Goal: Information Seeking & Learning: Understand process/instructions

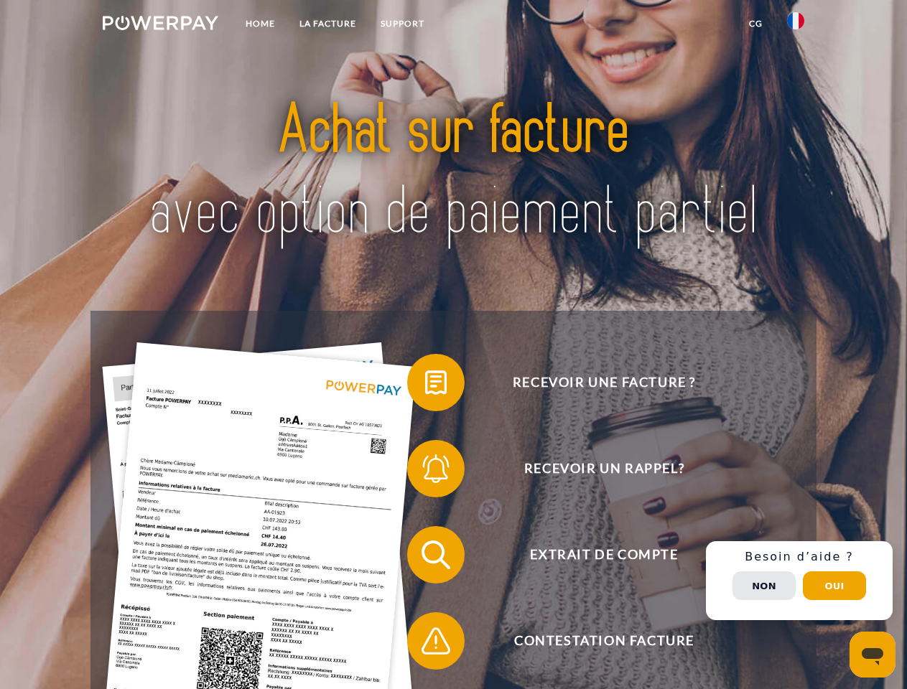
click at [160, 25] on img at bounding box center [161, 23] width 116 height 14
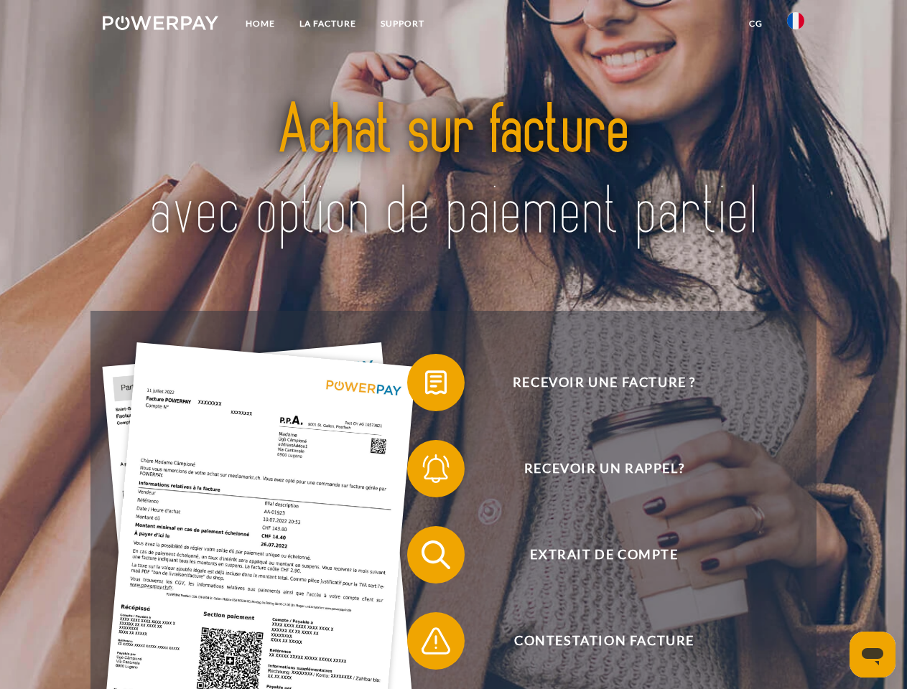
click at [796, 25] on img at bounding box center [795, 20] width 17 height 17
click at [756, 24] on link "CG" at bounding box center [756, 24] width 38 height 26
click at [425, 386] on span at bounding box center [414, 383] width 72 height 72
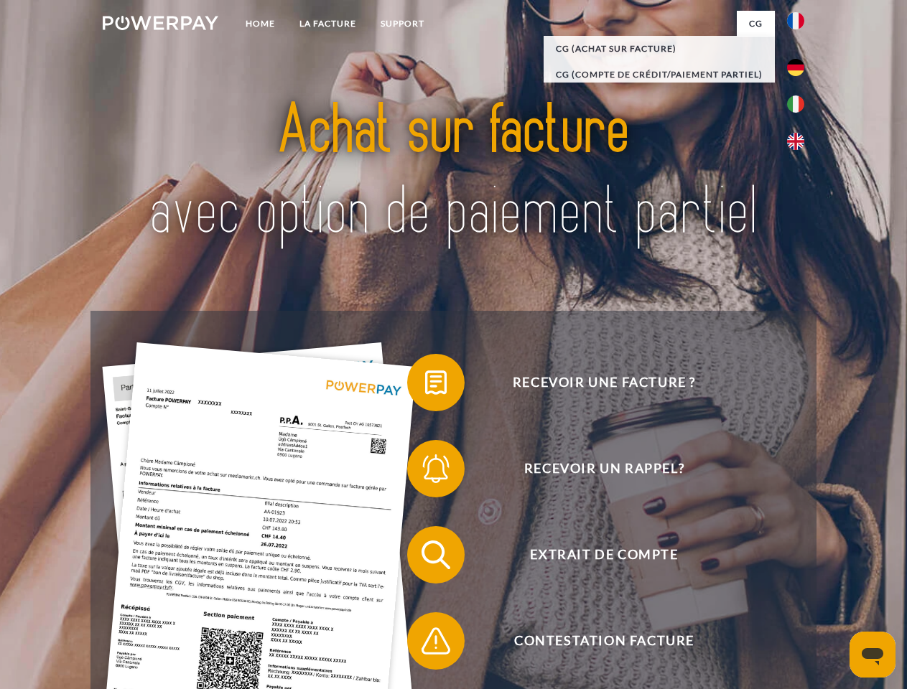
click at [425, 472] on span at bounding box center [414, 469] width 72 height 72
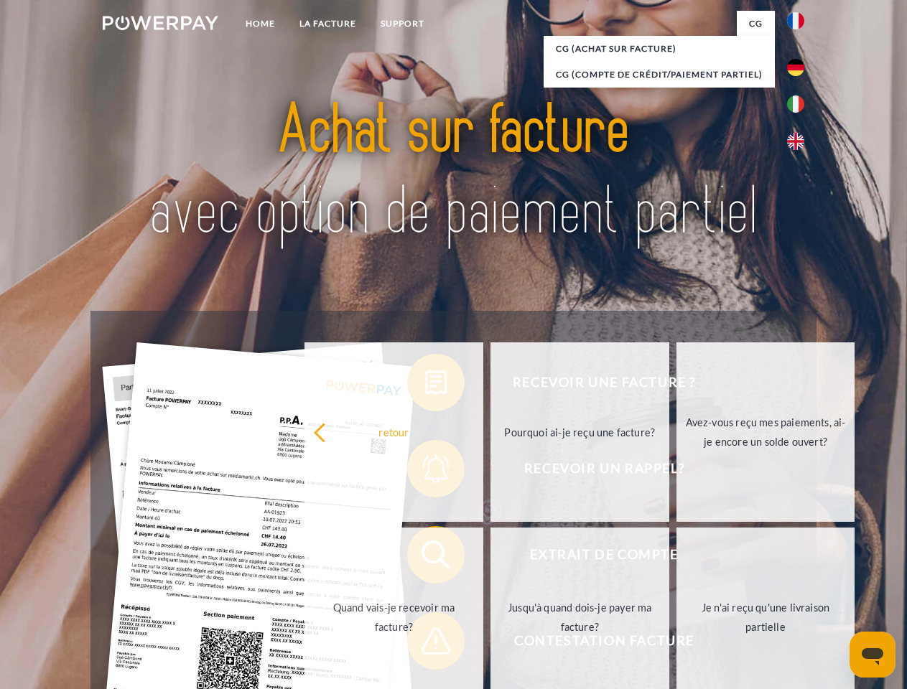
click at [491, 558] on link "Jusqu'à quand dois-je payer ma facture?" at bounding box center [580, 618] width 179 height 180
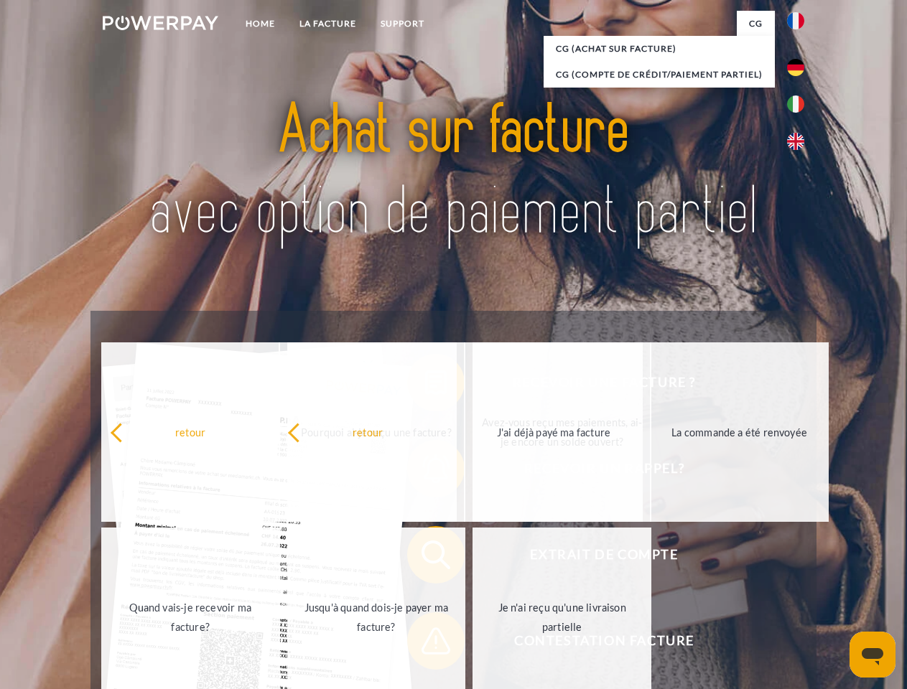
click at [425, 644] on span at bounding box center [414, 641] width 72 height 72
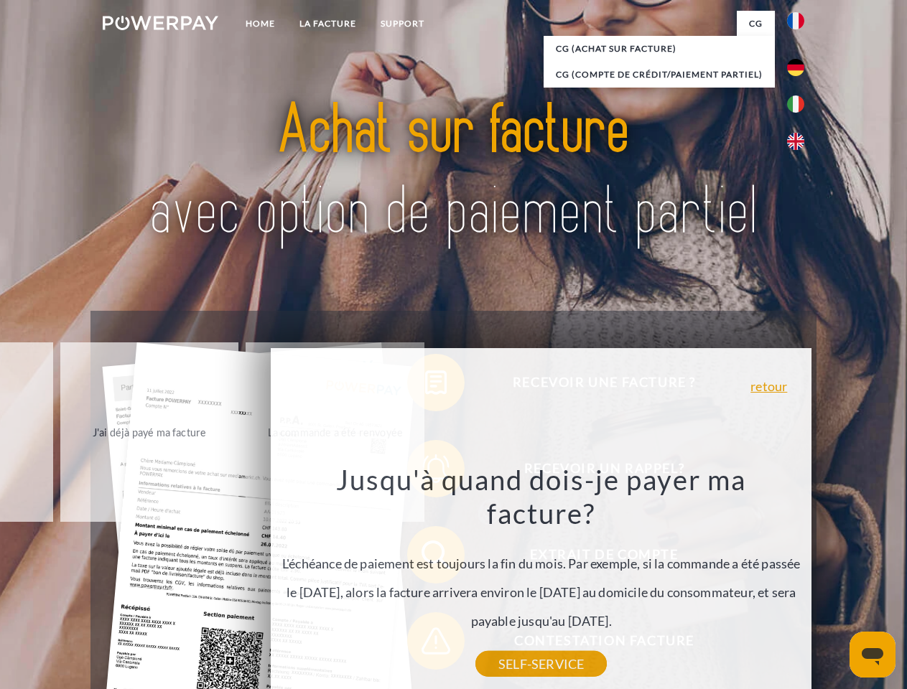
click at [799, 581] on div "Recevoir une facture ? Recevoir un rappel? Extrait de compte retour" at bounding box center [452, 598] width 725 height 575
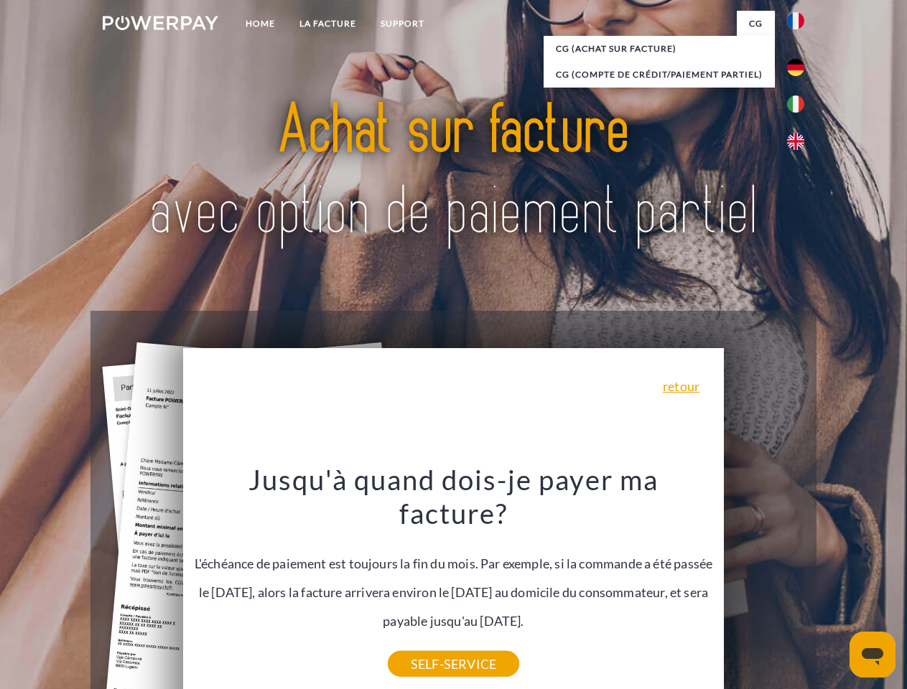
click at [764, 584] on span "Extrait de compte" at bounding box center [604, 554] width 352 height 57
click at [835, 586] on header "Home LA FACTURE Support" at bounding box center [453, 496] width 907 height 992
